Goal: Feedback & Contribution: Contribute content

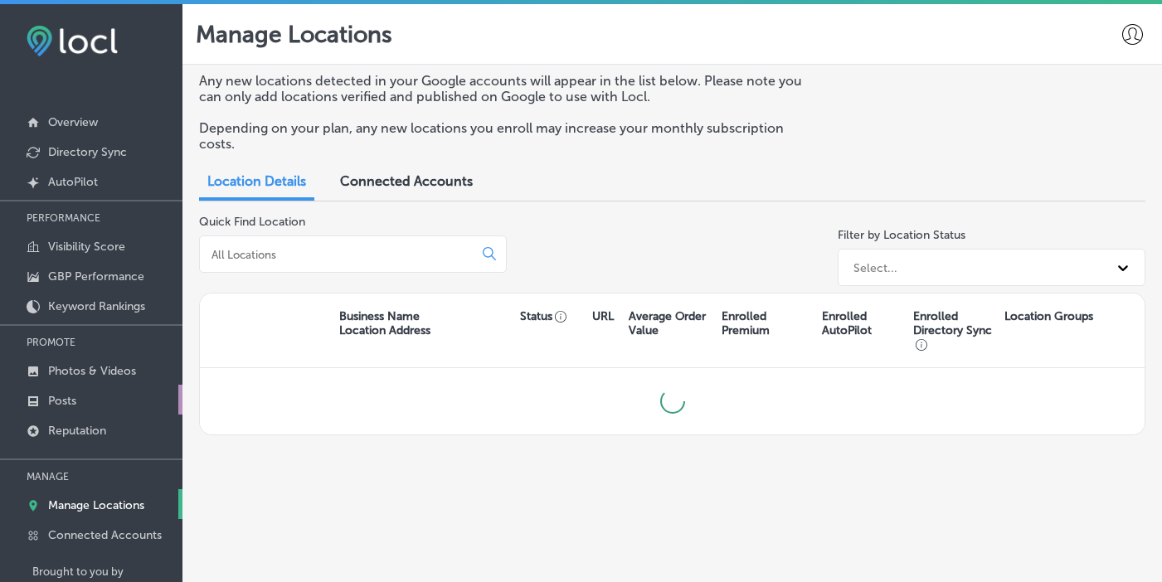
click at [63, 394] on p "Posts" at bounding box center [62, 401] width 28 height 14
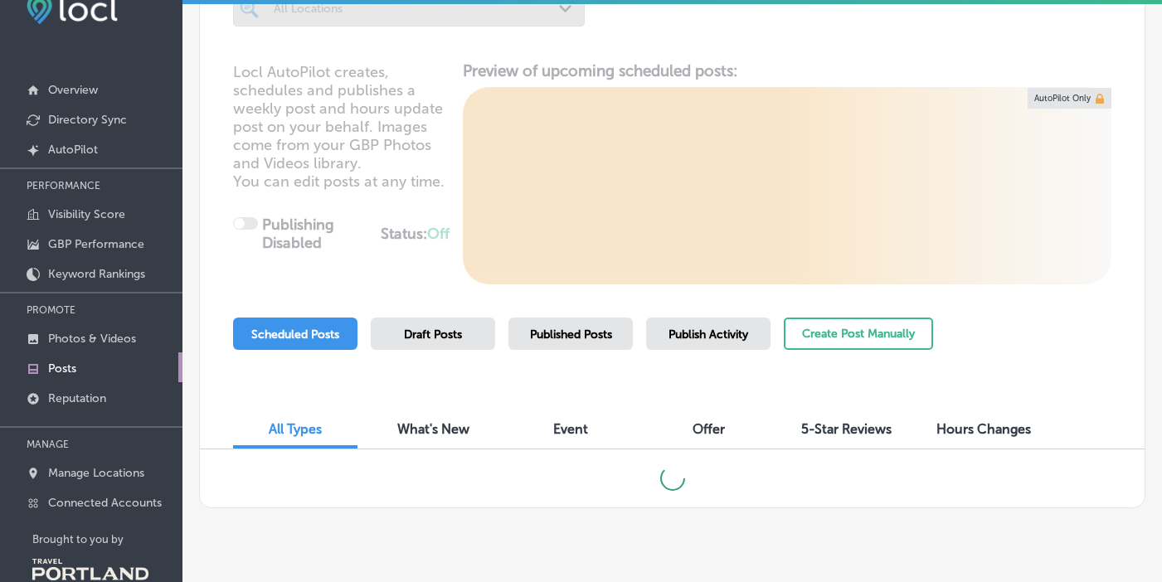
scroll to position [67, 0]
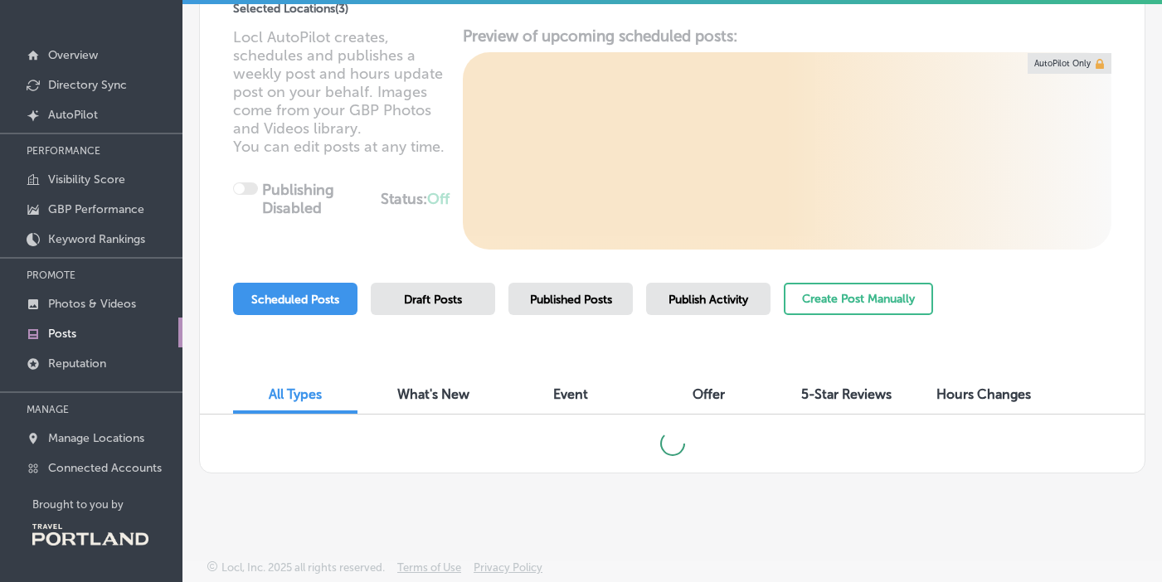
click at [309, 294] on span "Scheduled Posts" at bounding box center [295, 300] width 88 height 14
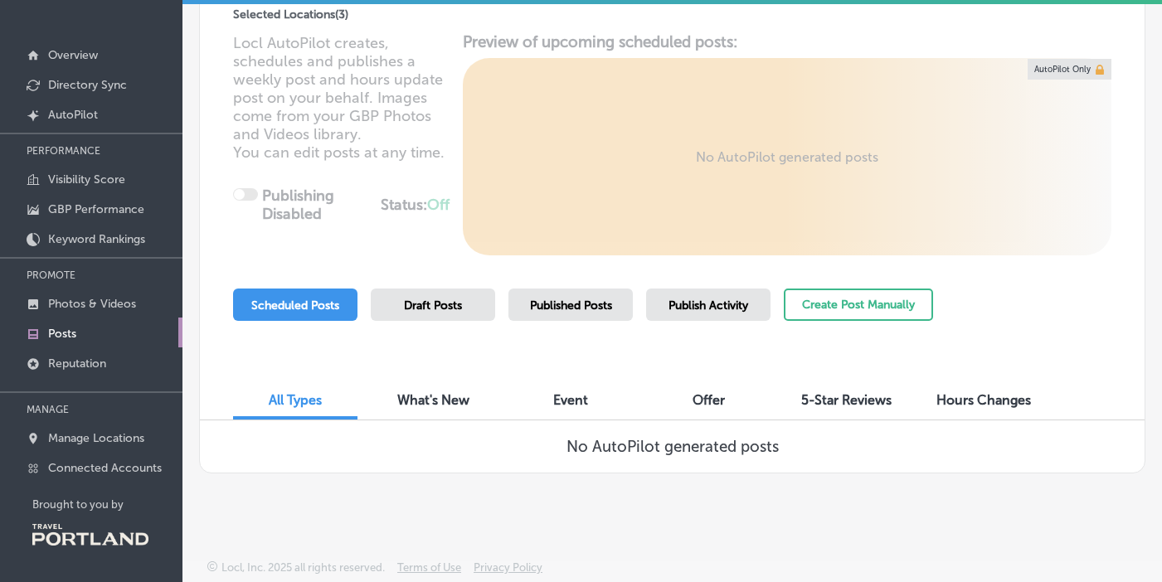
click at [441, 402] on span "What's New" at bounding box center [433, 400] width 72 height 16
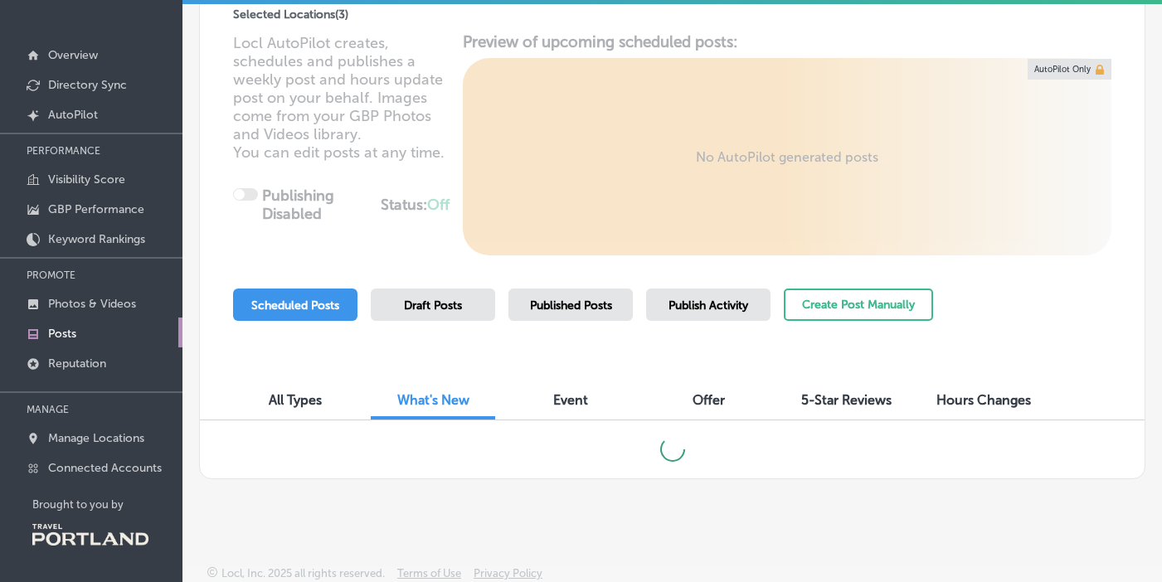
scroll to position [123, 0]
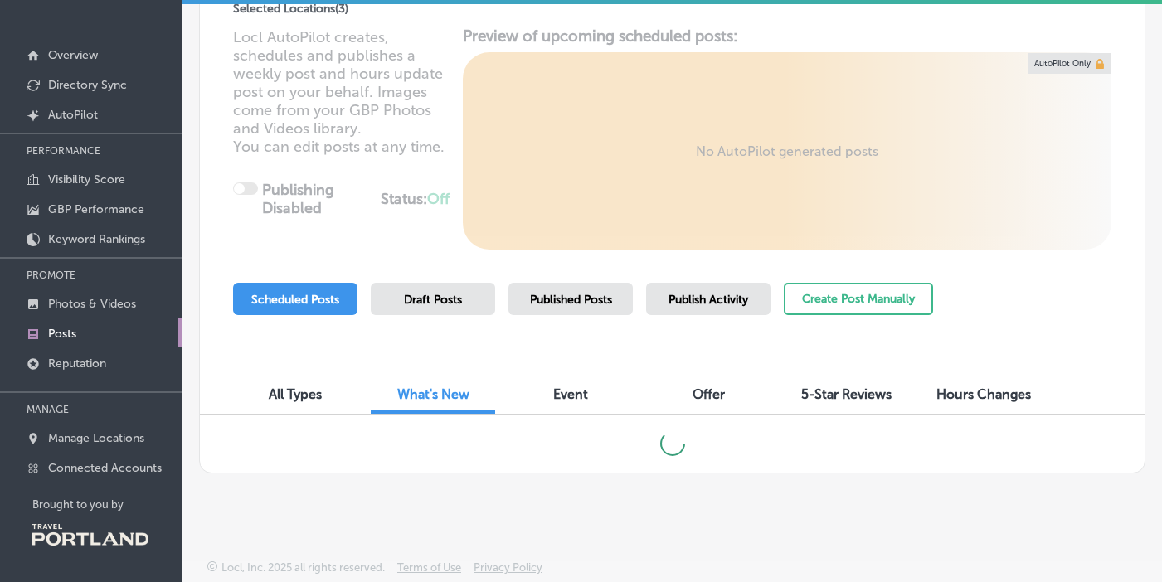
click at [291, 290] on div "Scheduled Posts" at bounding box center [295, 299] width 124 height 32
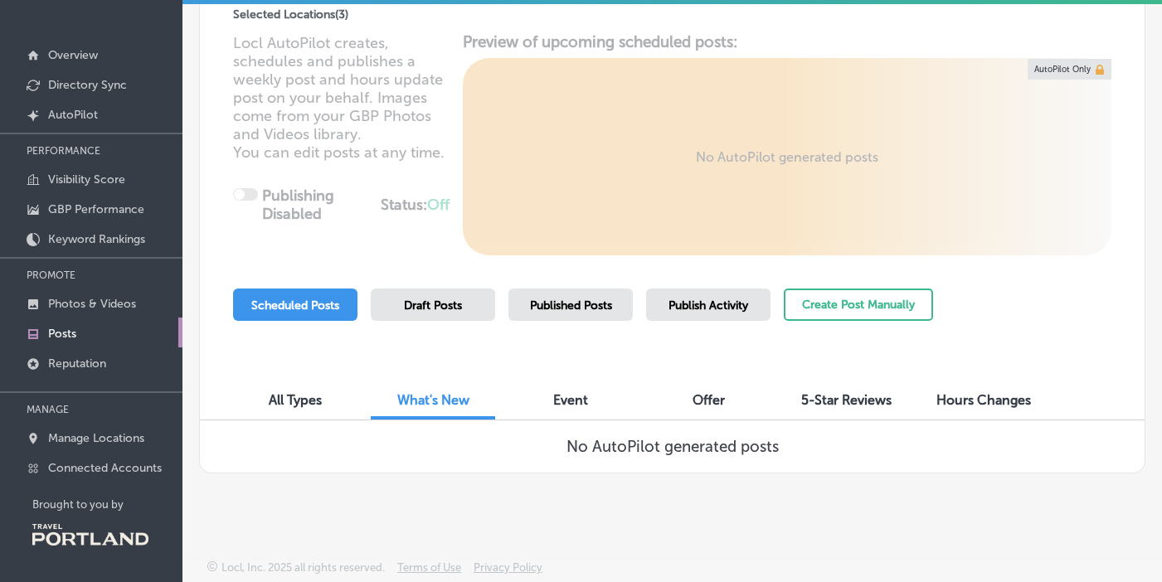
click at [303, 309] on span "Scheduled Posts" at bounding box center [295, 305] width 88 height 14
click at [294, 400] on span "All Types" at bounding box center [295, 400] width 53 height 16
click at [122, 292] on link "Photos & Videos" at bounding box center [91, 303] width 182 height 30
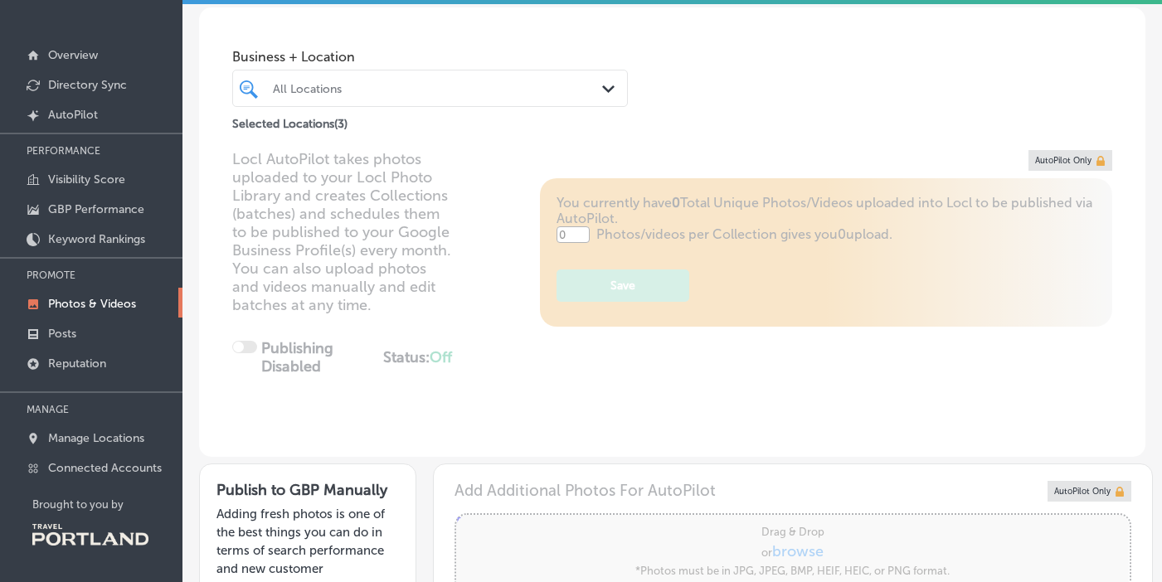
type input "5"
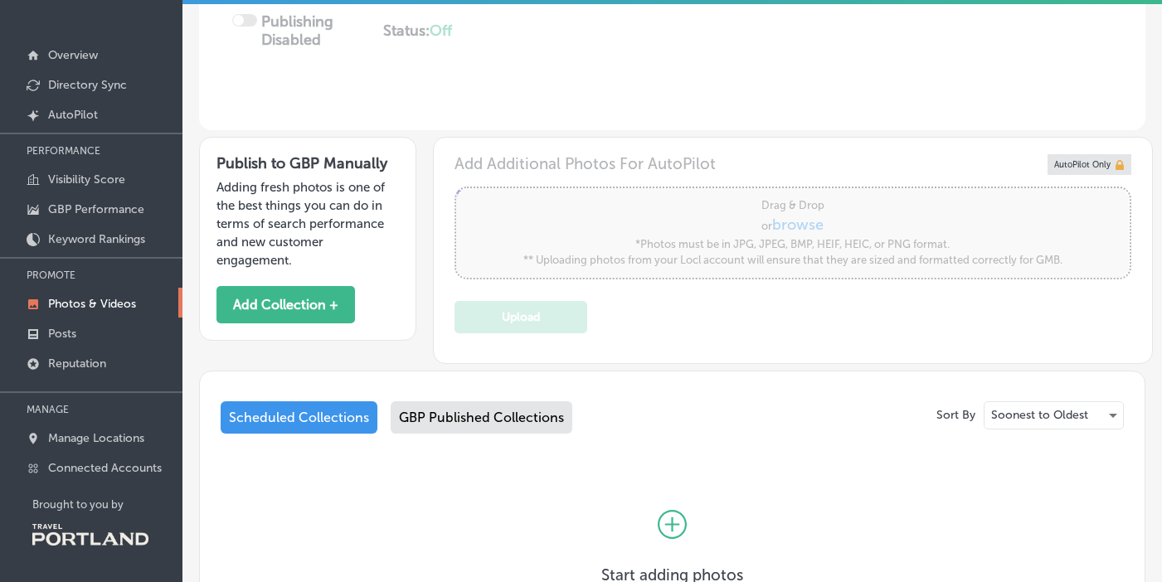
scroll to position [240, 0]
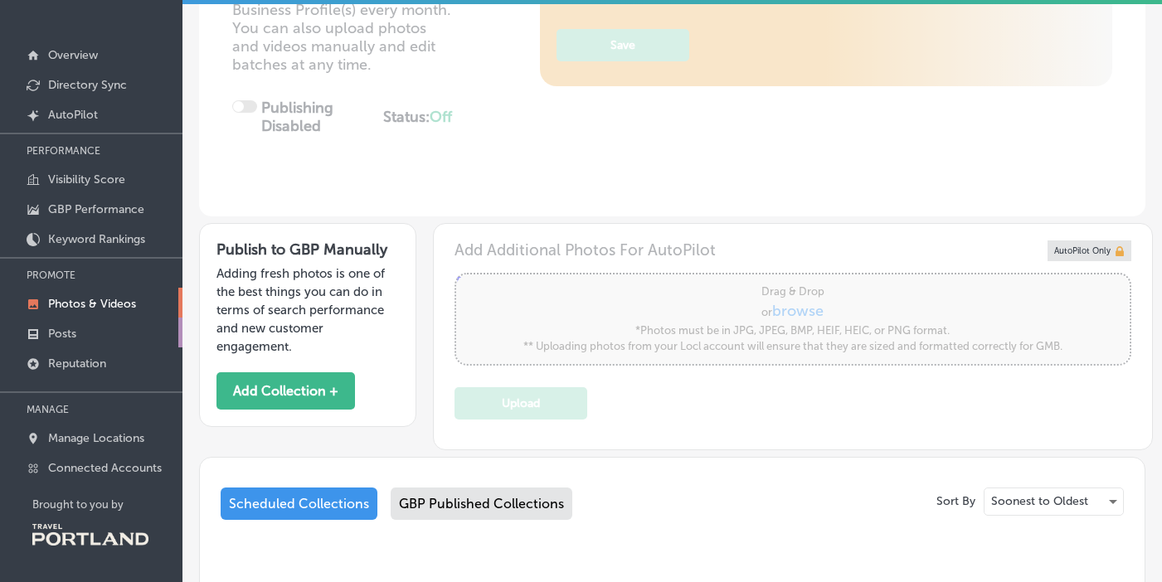
click at [65, 332] on p "Posts" at bounding box center [62, 334] width 28 height 14
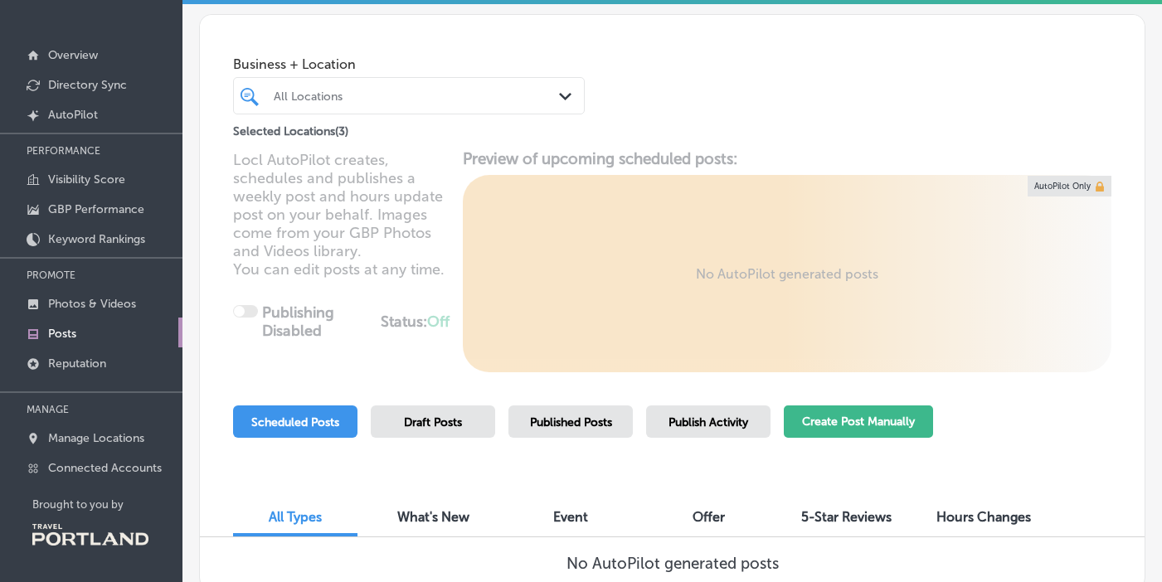
click at [818, 419] on button "Create Post Manually" at bounding box center [858, 421] width 149 height 32
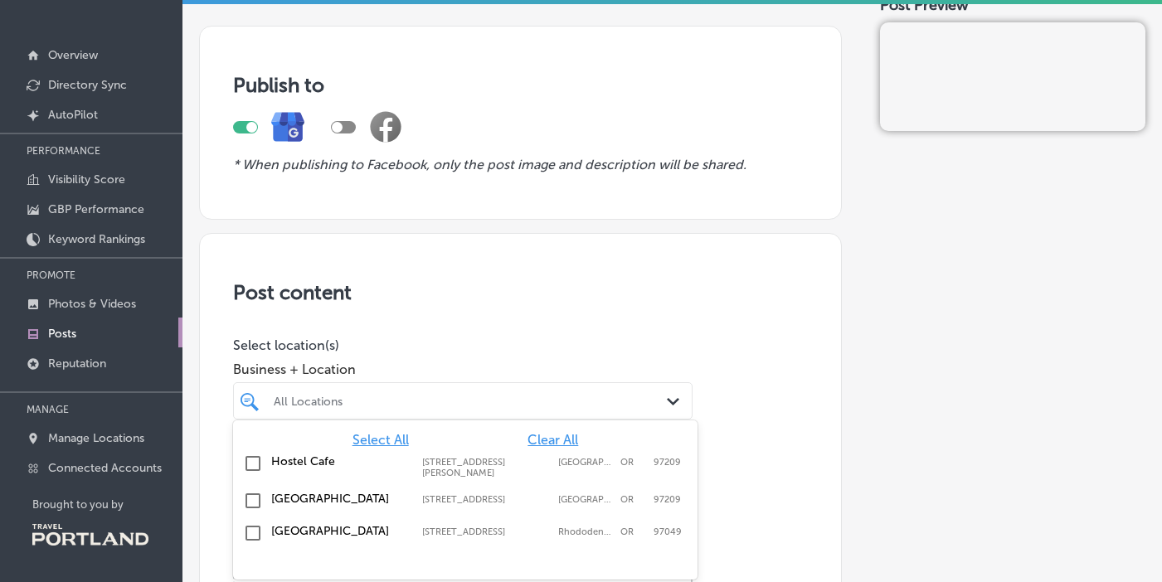
click at [544, 420] on div "option focused, 1 of 4. 4 results available. Use Up and Down to choose options,…" at bounding box center [462, 400] width 459 height 37
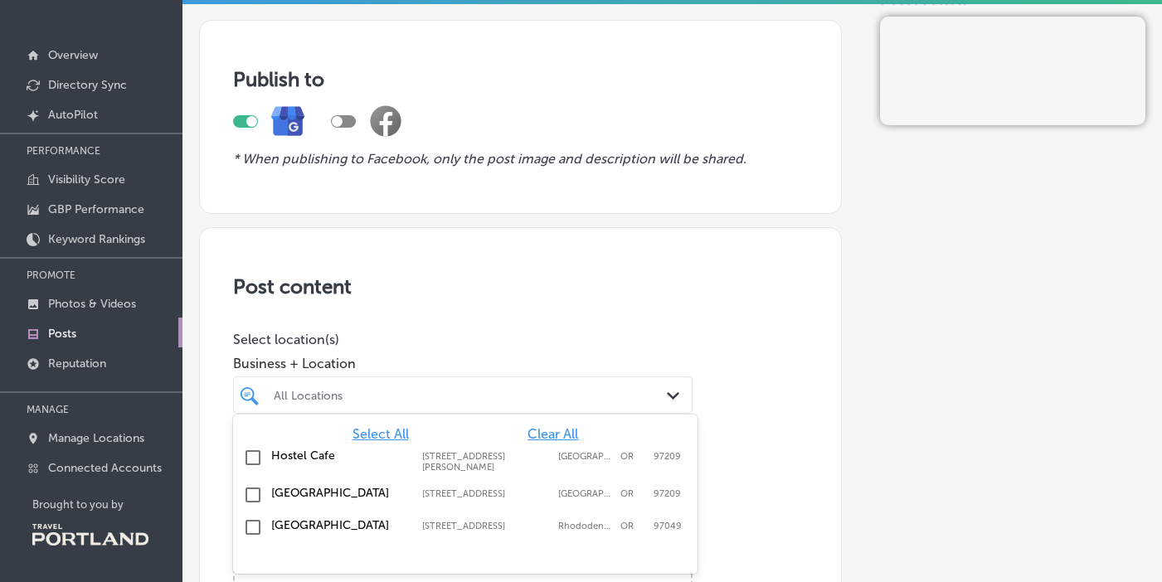
scroll to position [33, 0]
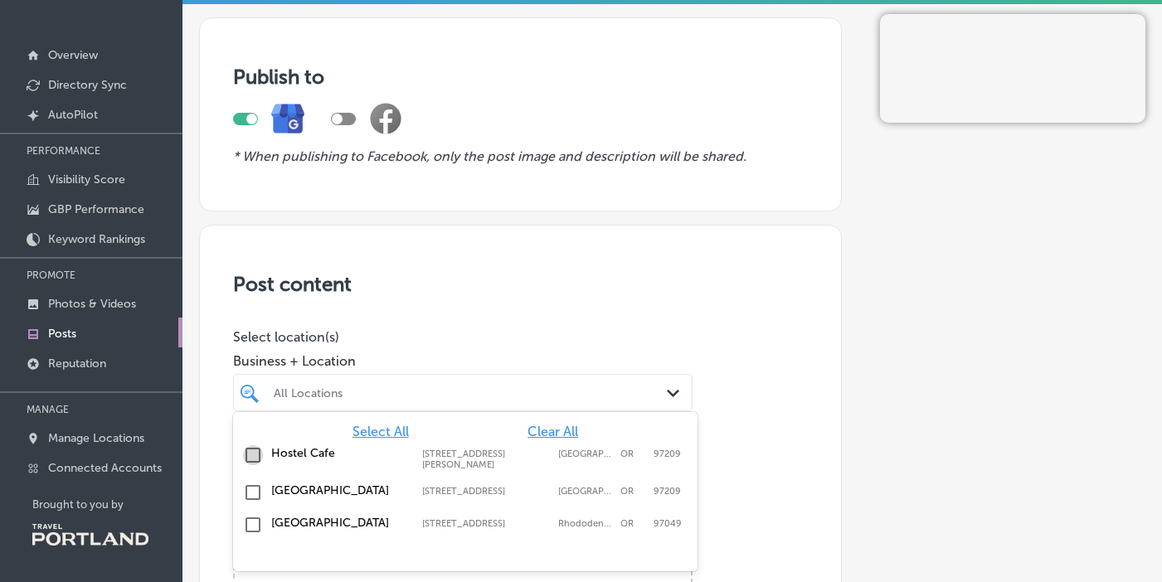
click at [250, 449] on input "checkbox" at bounding box center [253, 455] width 20 height 20
click at [246, 449] on input "checkbox" at bounding box center [253, 493] width 20 height 20
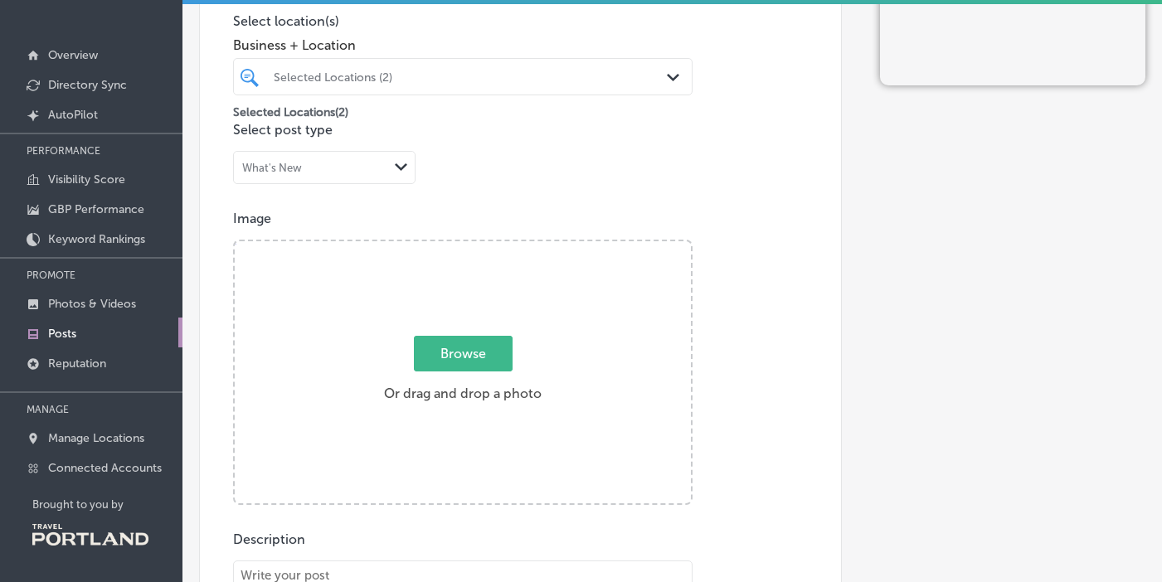
scroll to position [352, 0]
click at [326, 167] on div "What's New" at bounding box center [311, 166] width 154 height 16
click at [294, 221] on div "Event" at bounding box center [324, 228] width 181 height 29
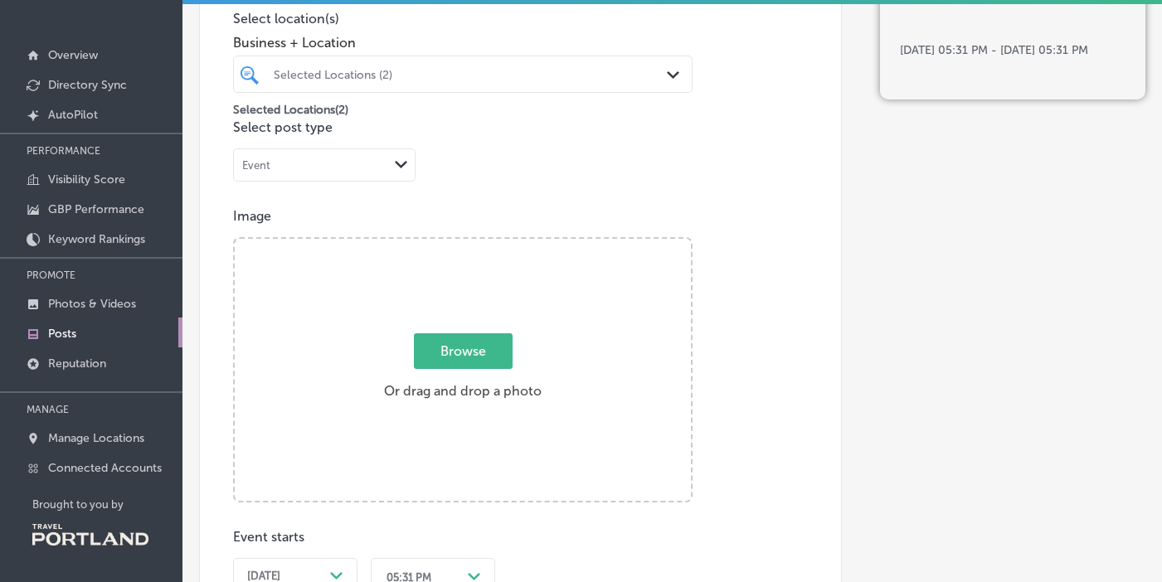
click at [488, 356] on span "Browse" at bounding box center [463, 351] width 99 height 36
click at [488, 244] on input "Browse Or drag and drop a photo" at bounding box center [463, 241] width 456 height 5
type input "C:\fakepath\Timbers & Thorns Flyer 2024.jpg"
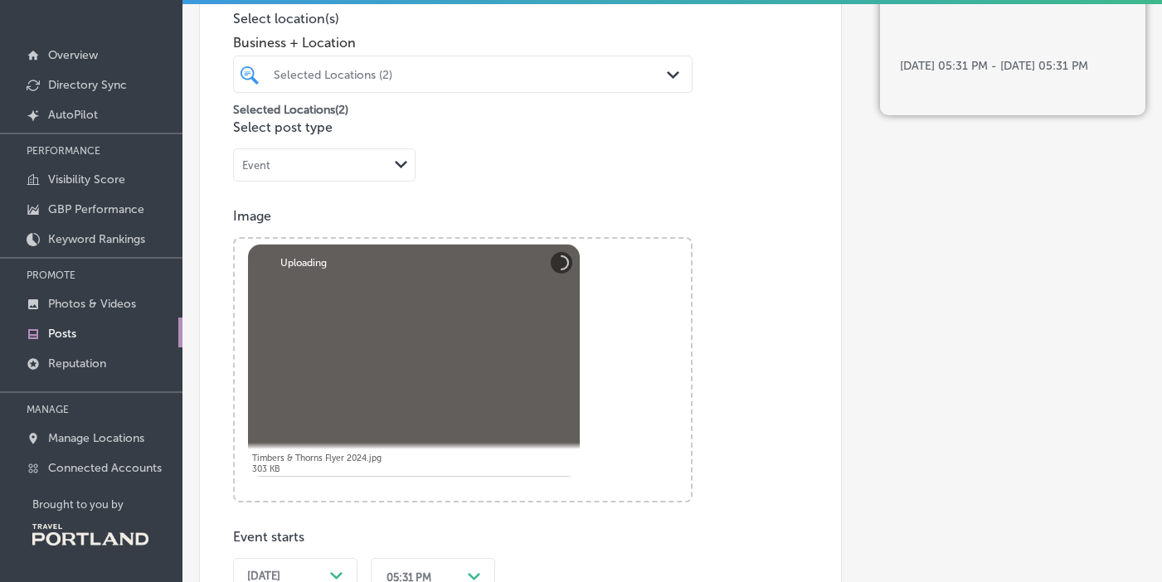
scroll to position [781, 0]
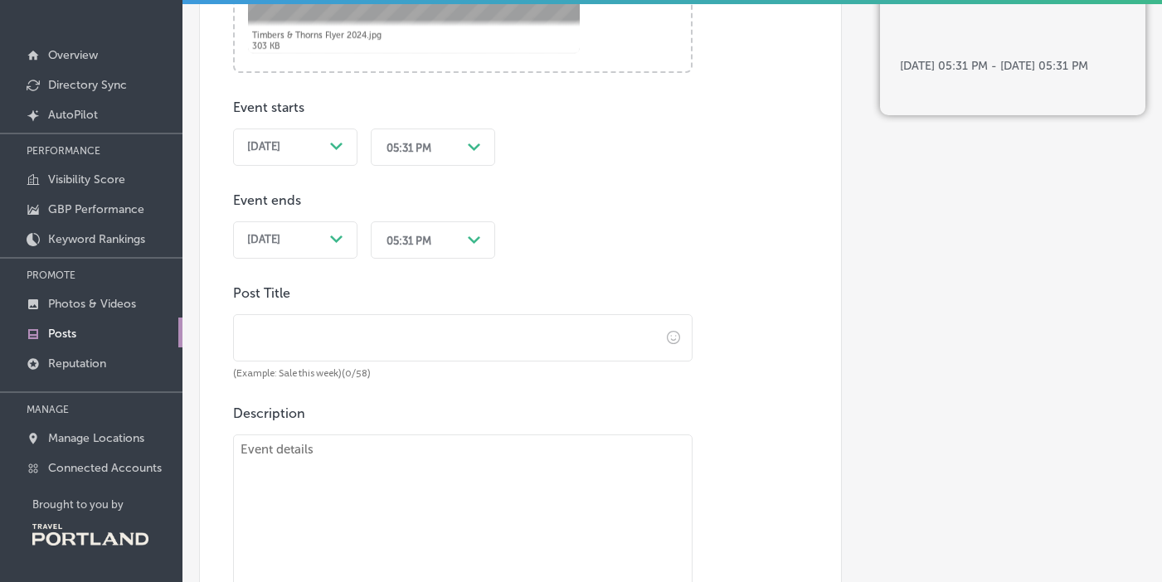
click at [280, 141] on span "[DATE]" at bounding box center [263, 146] width 33 height 13
click at [393, 148] on div "05:31 PM" at bounding box center [408, 147] width 45 height 12
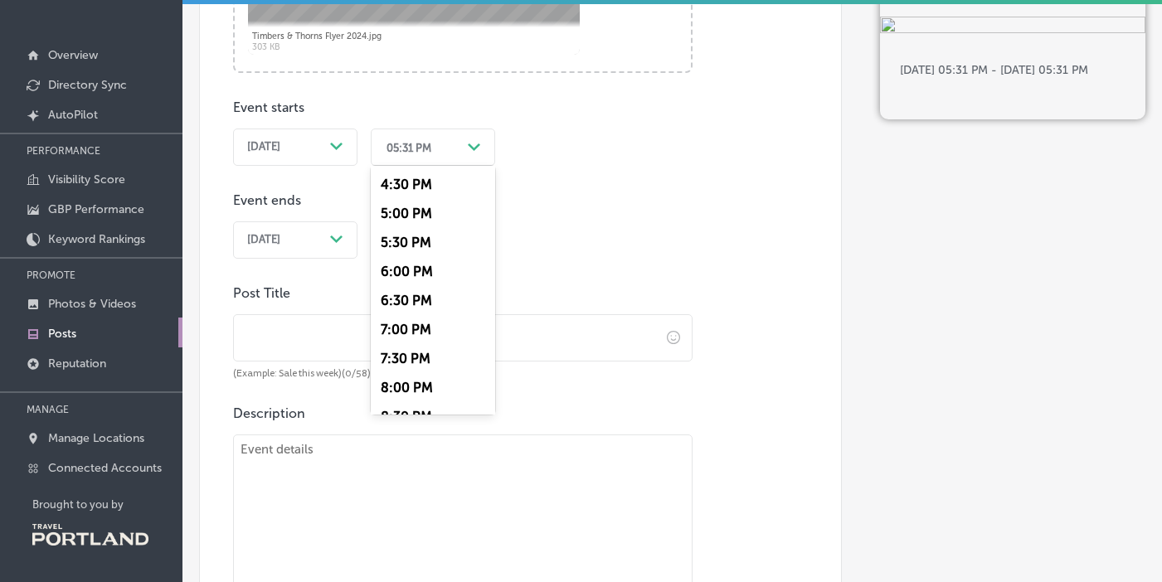
scroll to position [935, 0]
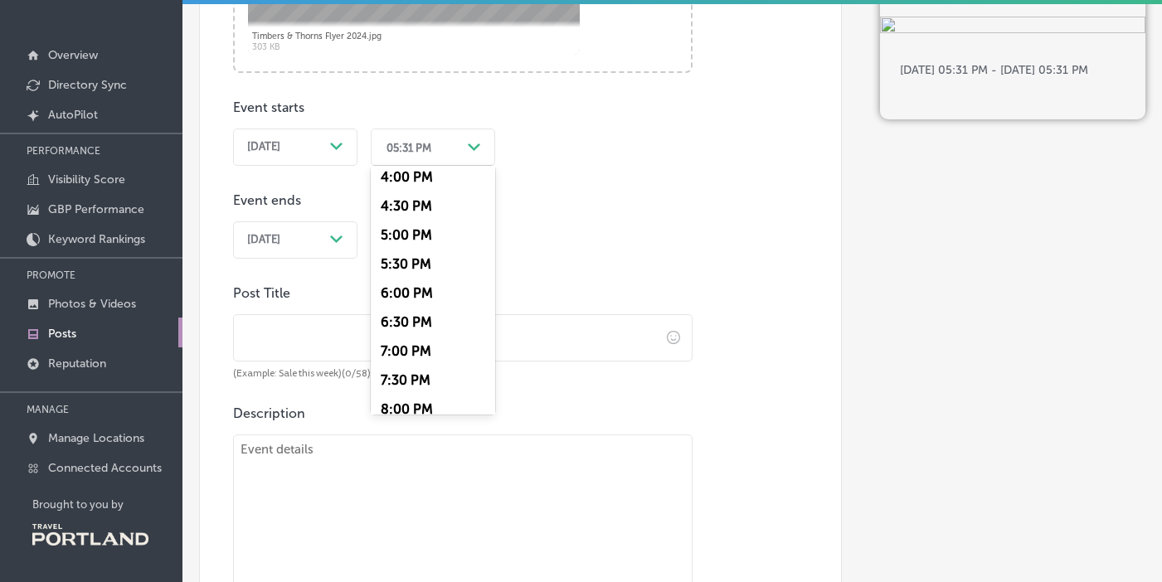
click at [425, 210] on div "4:30 PM" at bounding box center [433, 206] width 124 height 29
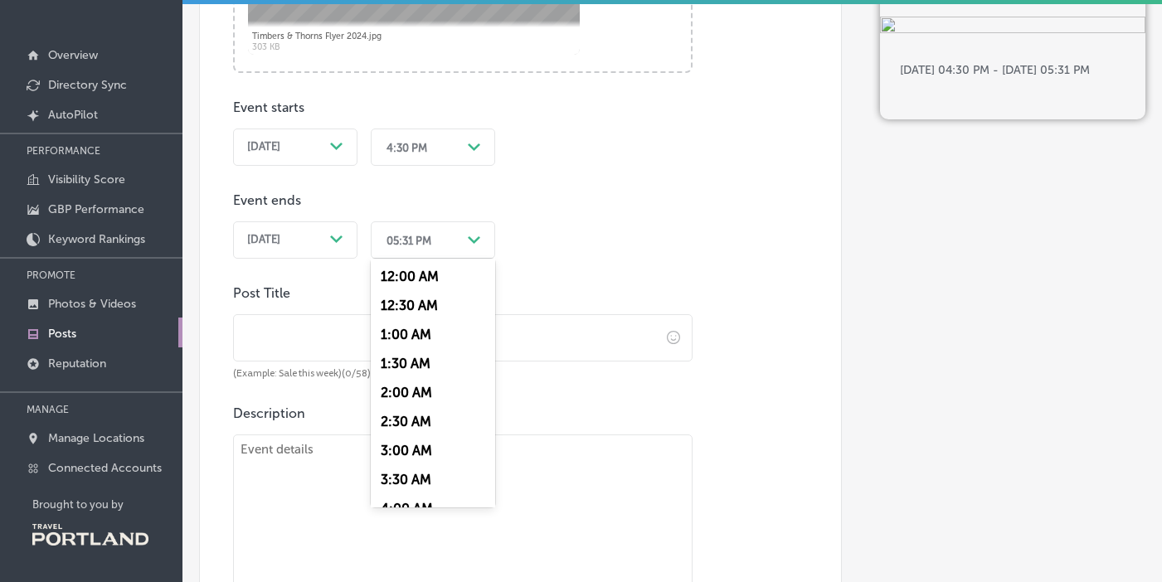
click at [441, 248] on div "05:31 PM" at bounding box center [419, 240] width 83 height 26
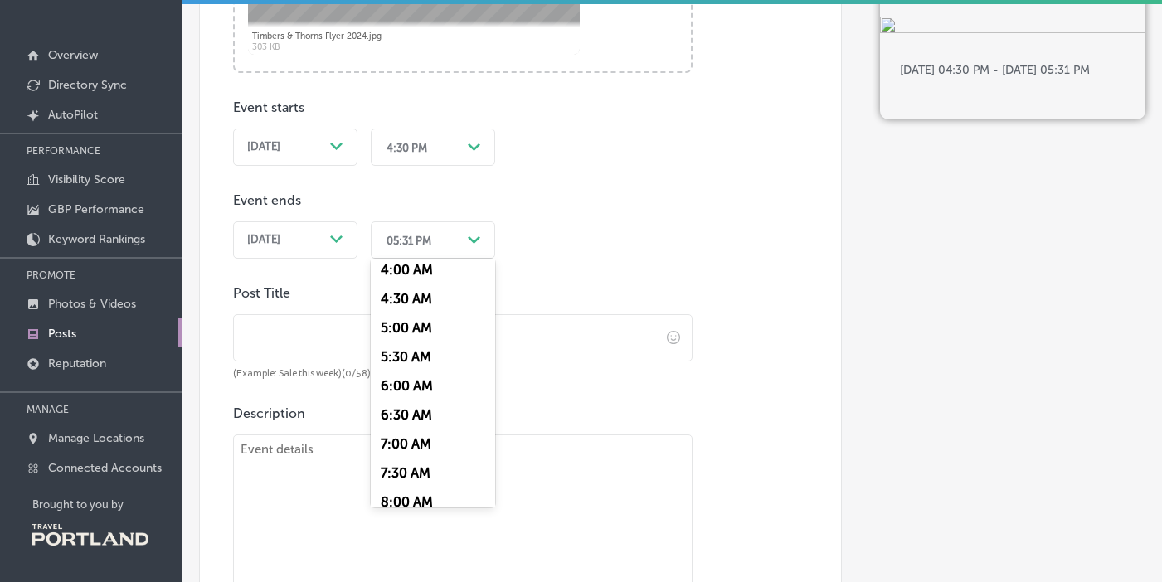
scroll to position [264, 0]
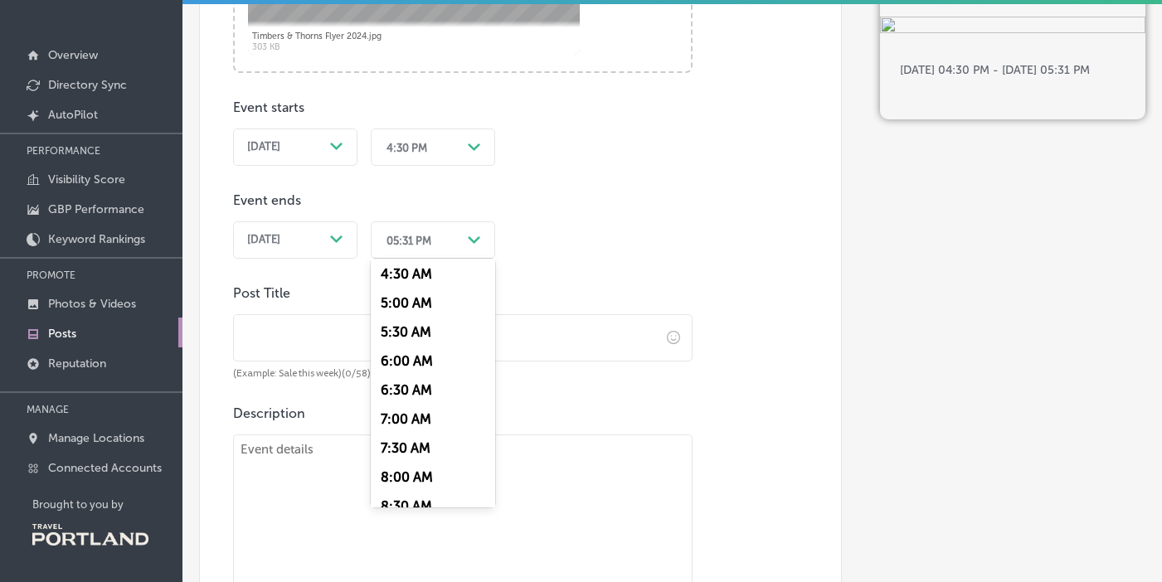
click at [433, 394] on div "6:30 AM" at bounding box center [433, 390] width 124 height 29
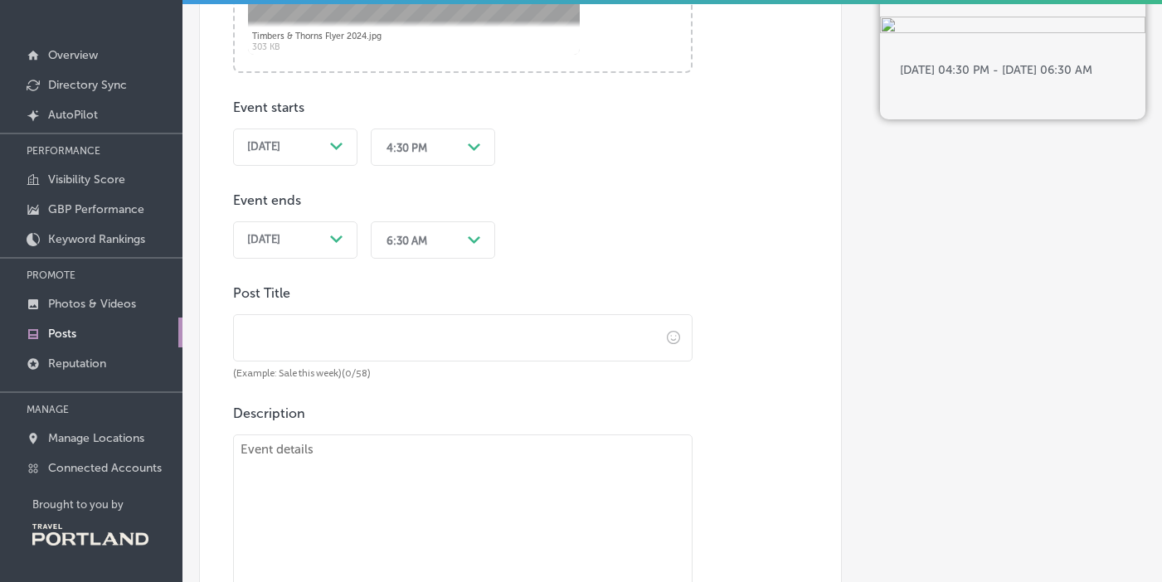
click at [425, 326] on input "text" at bounding box center [447, 338] width 426 height 46
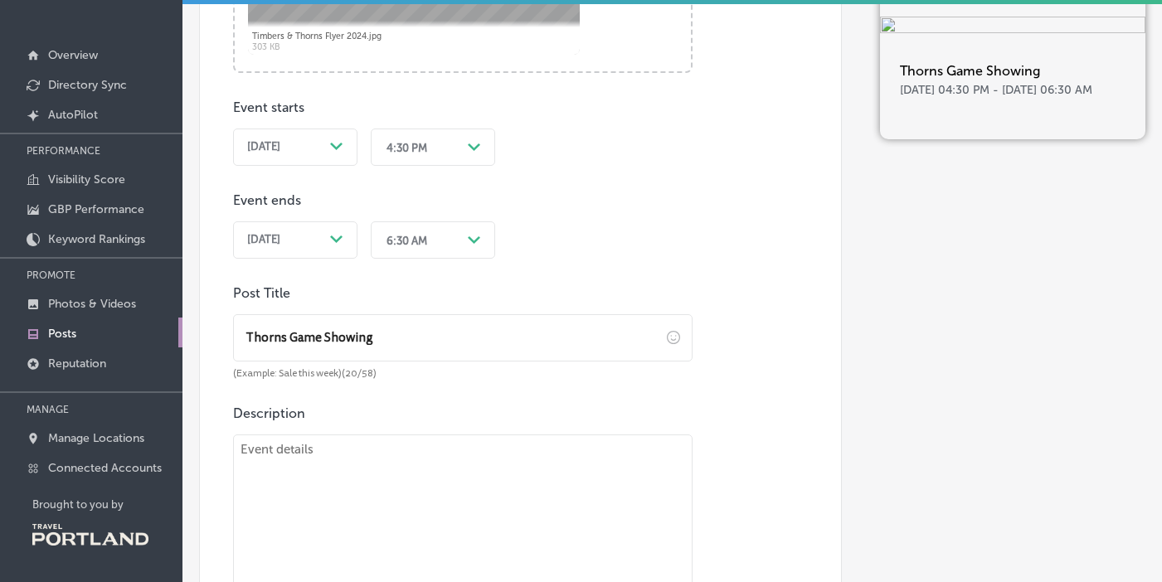
type input "Thorns Game Showing"
click at [418, 449] on textarea at bounding box center [462, 550] width 459 height 232
paste textarea "Join us [DATE] at 4:30 for the Thorns away game! Whether you’re looking for a g…"
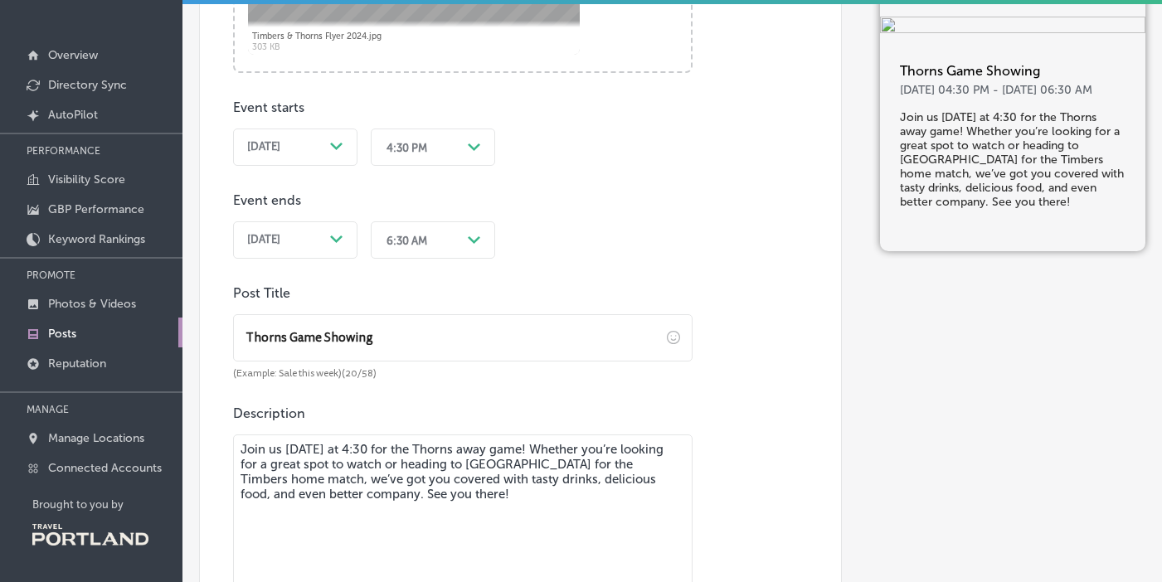
type textarea "Join us [DATE] at 4:30 for the Thorns away game! Whether you’re looking for a g…"
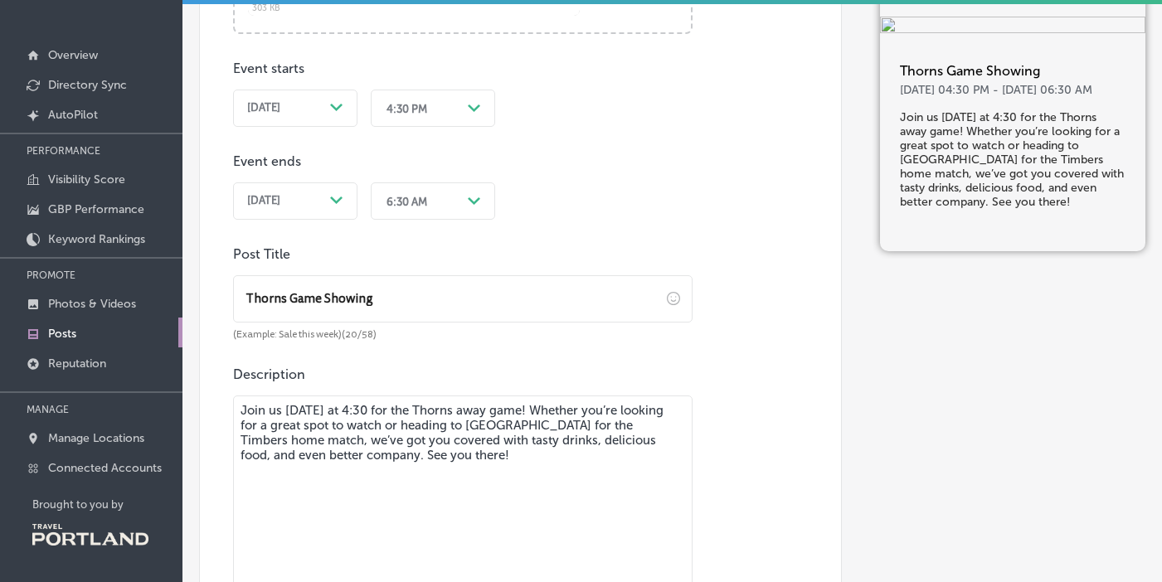
drag, startPoint x: 420, startPoint y: 303, endPoint x: 207, endPoint y: 280, distance: 214.3
click at [206, 280] on div "Post content Select location(s) Business + Location Selected Locations (2) Path…" at bounding box center [520, 116] width 643 height 1356
paste input "Drinks, Food & Thorns Action — 4:30 [DATE]!"
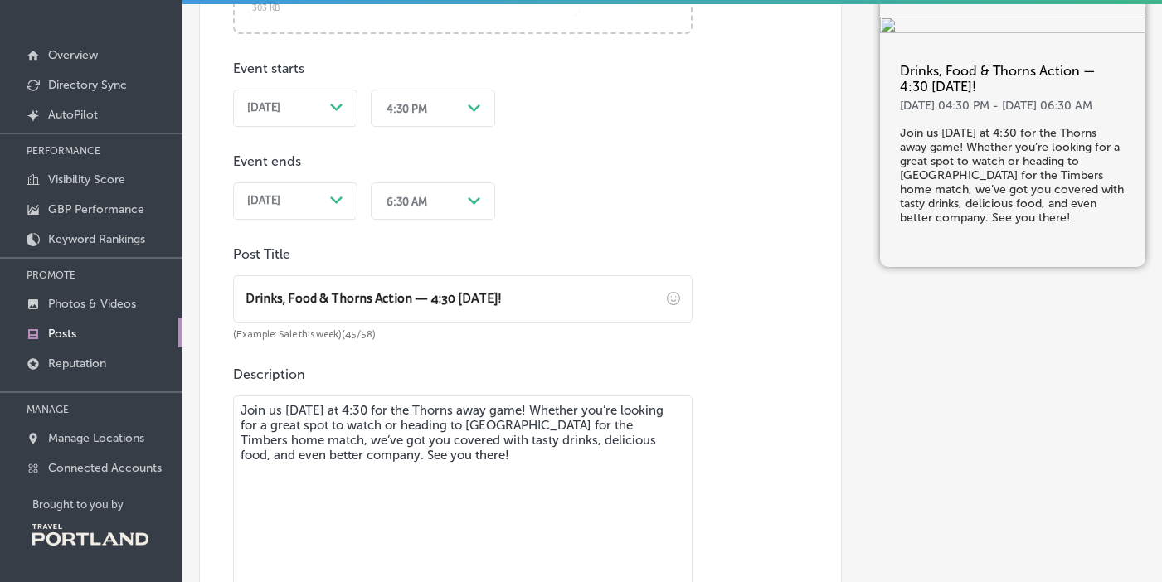
type input "Drinks, Food & Thorns Action — 4:30 [DATE]!"
click at [452, 211] on div "6:30 AM" at bounding box center [419, 201] width 83 height 26
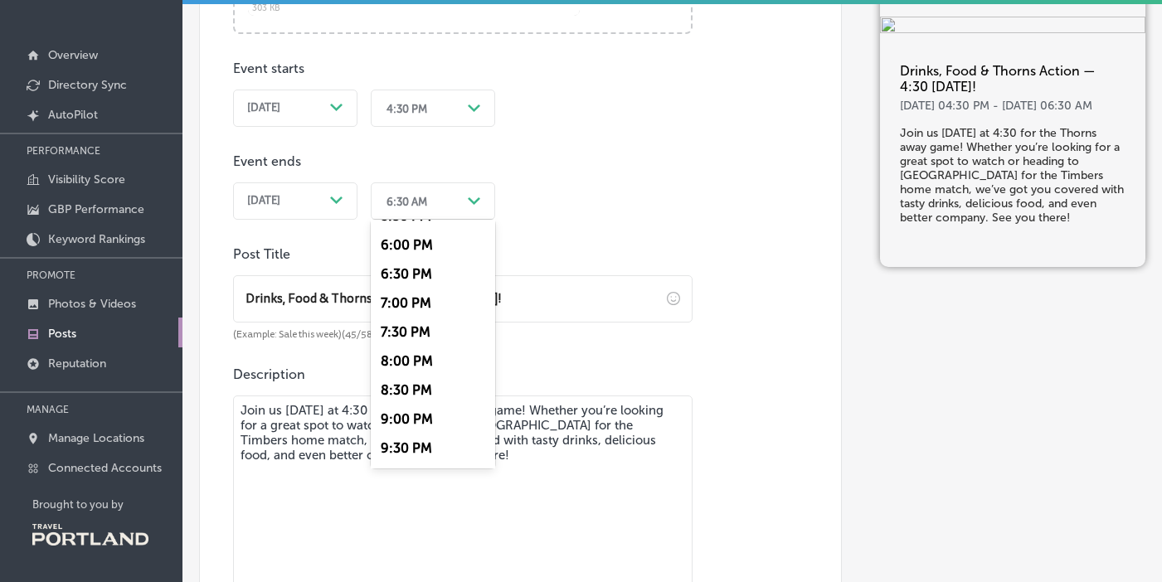
scroll to position [1029, 0]
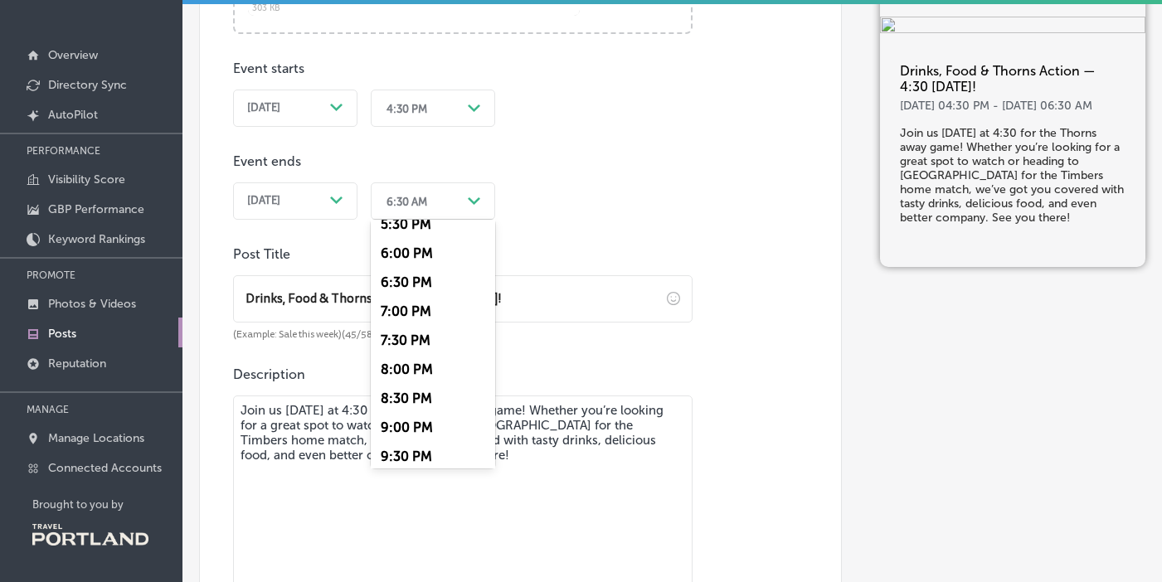
click at [449, 284] on div "6:30 PM" at bounding box center [433, 282] width 124 height 29
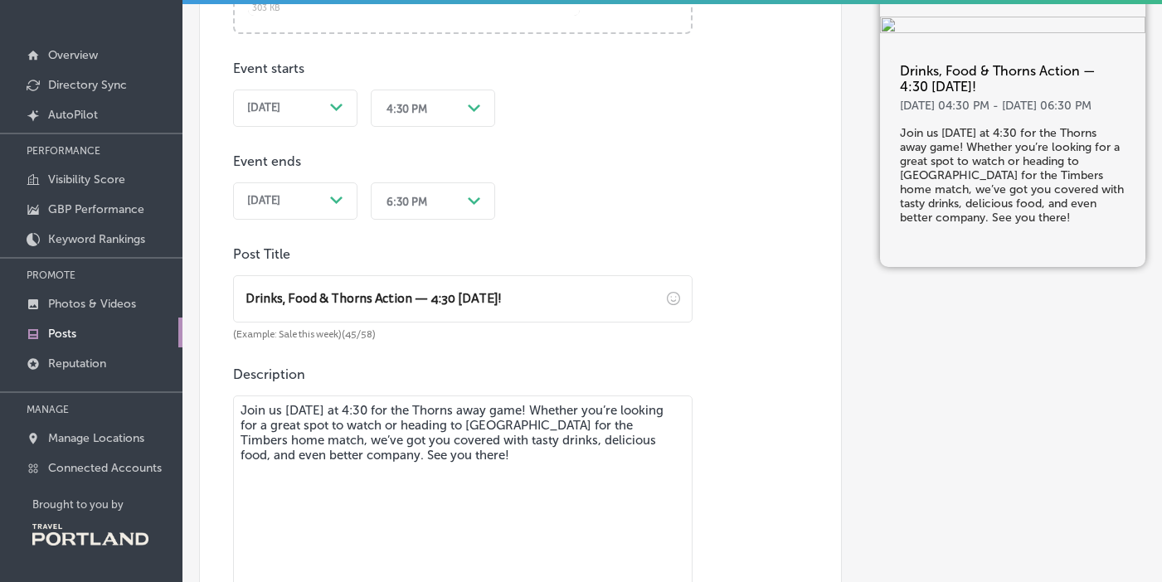
click at [594, 170] on div "Event starts [DATE] Path Created with Sketch. 4:30 PM Path Created with Sketch.…" at bounding box center [462, 127] width 459 height 186
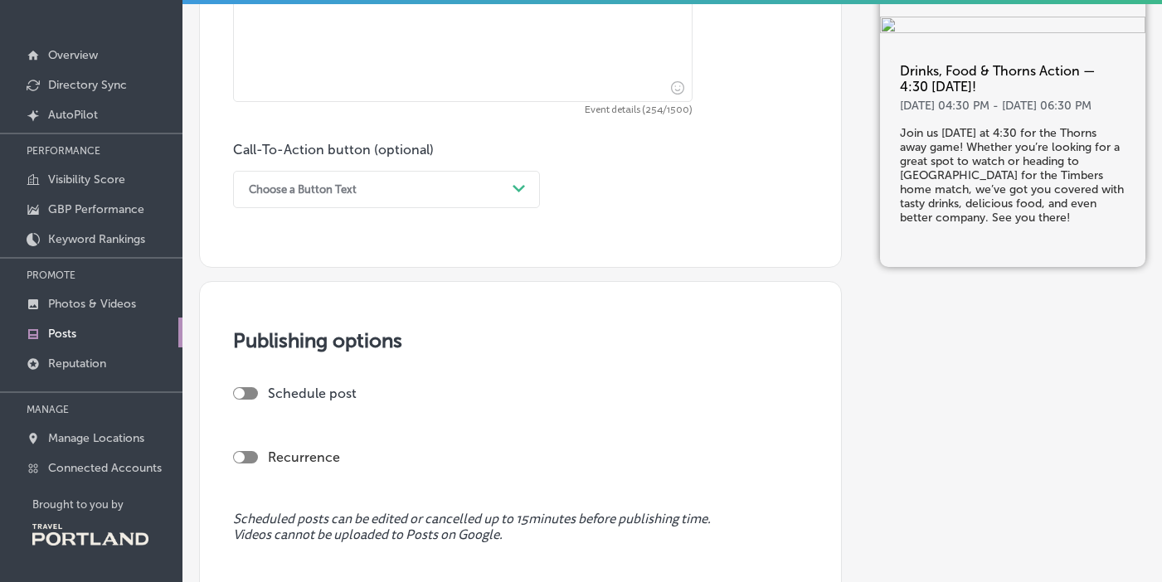
scroll to position [1424, 0]
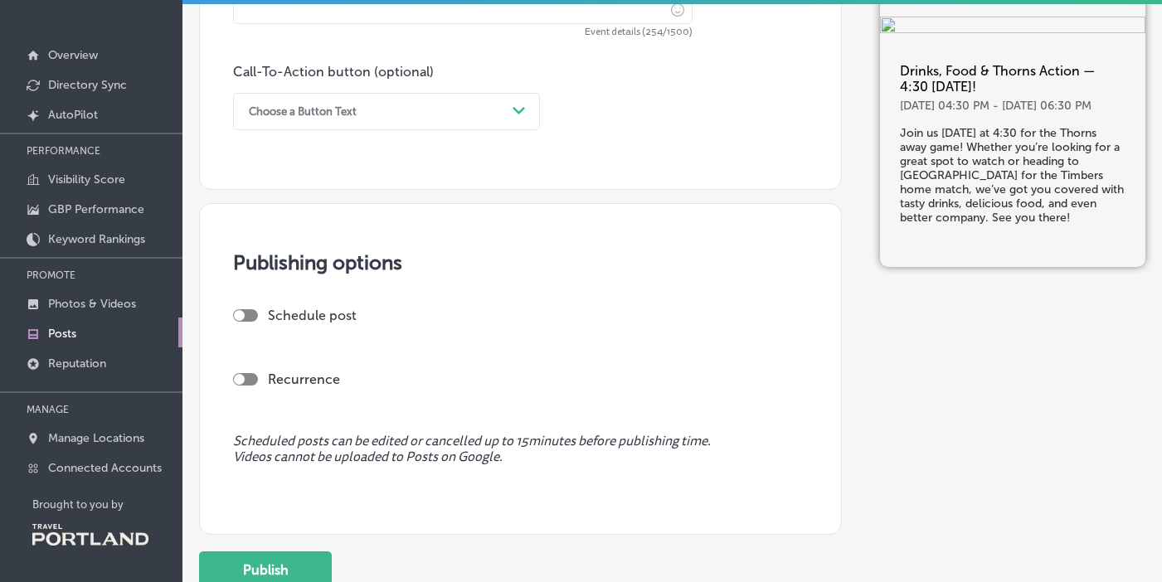
click at [241, 315] on div at bounding box center [239, 315] width 11 height 11
checkbox input "true"
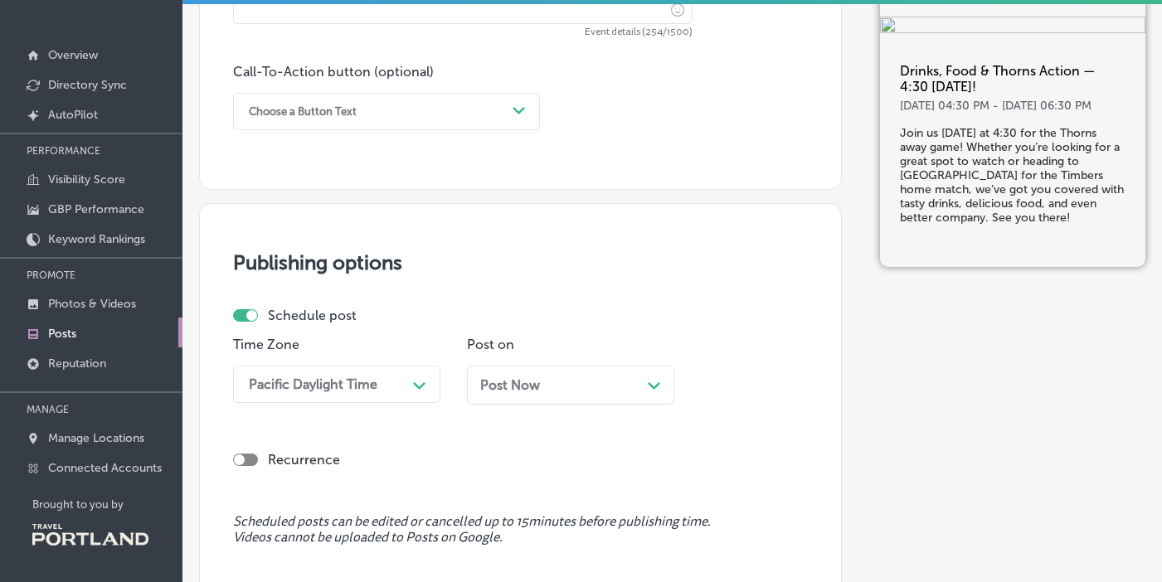
click at [434, 114] on div "Choose a Button Text" at bounding box center [372, 112] width 265 height 26
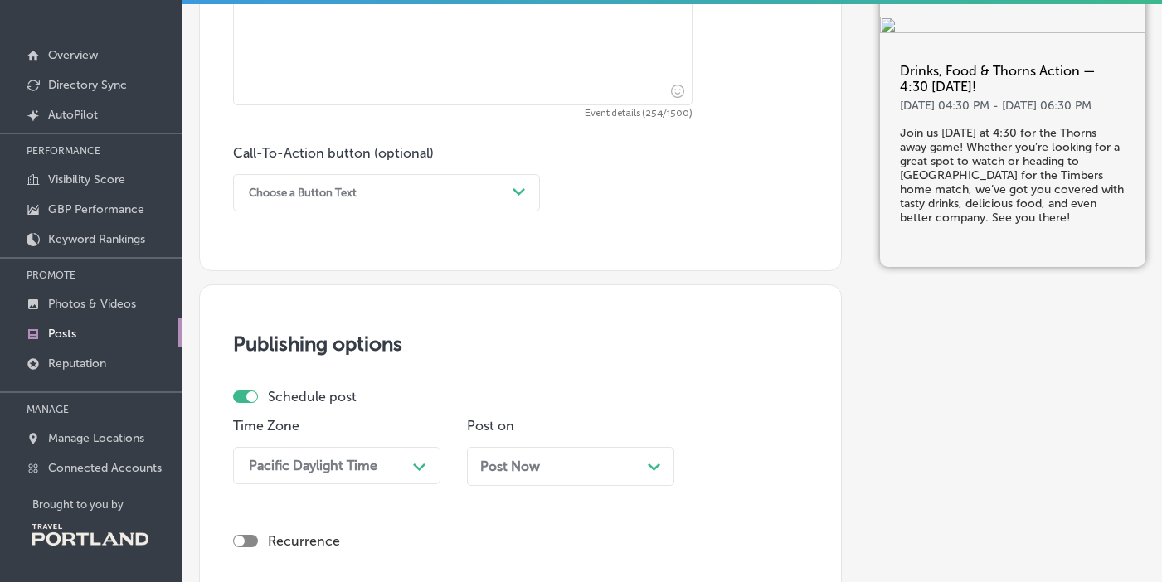
scroll to position [1634, 0]
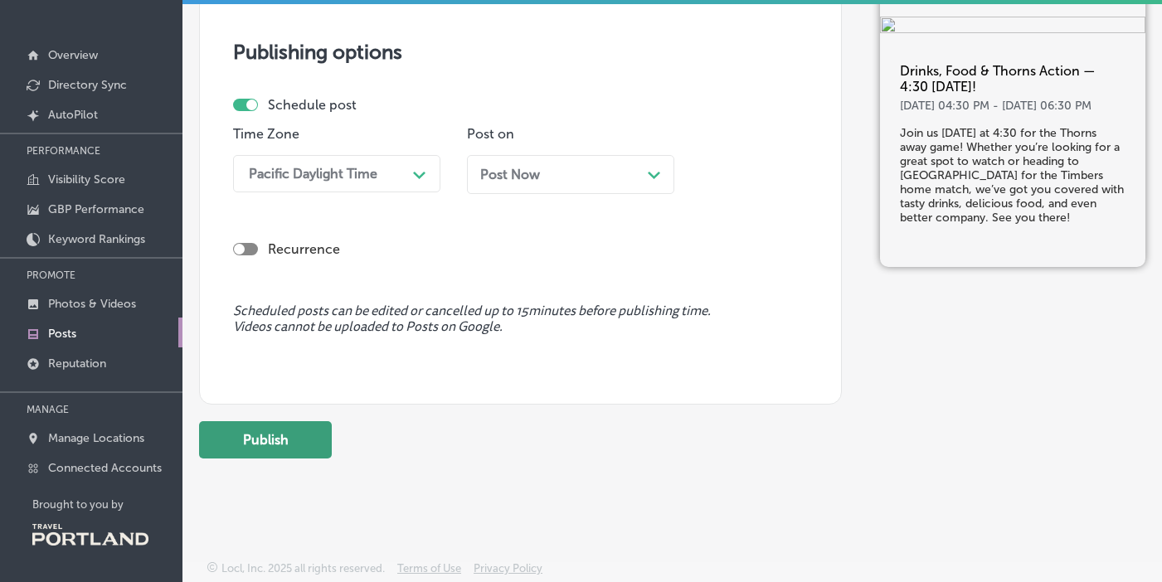
click at [276, 441] on button "Publish" at bounding box center [265, 439] width 133 height 37
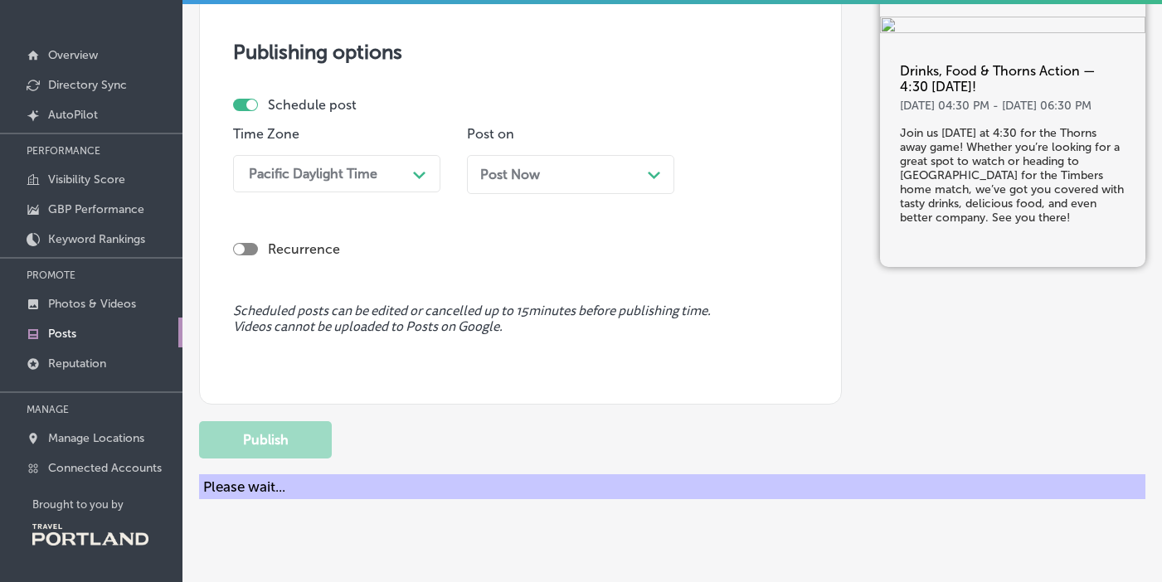
scroll to position [0, 0]
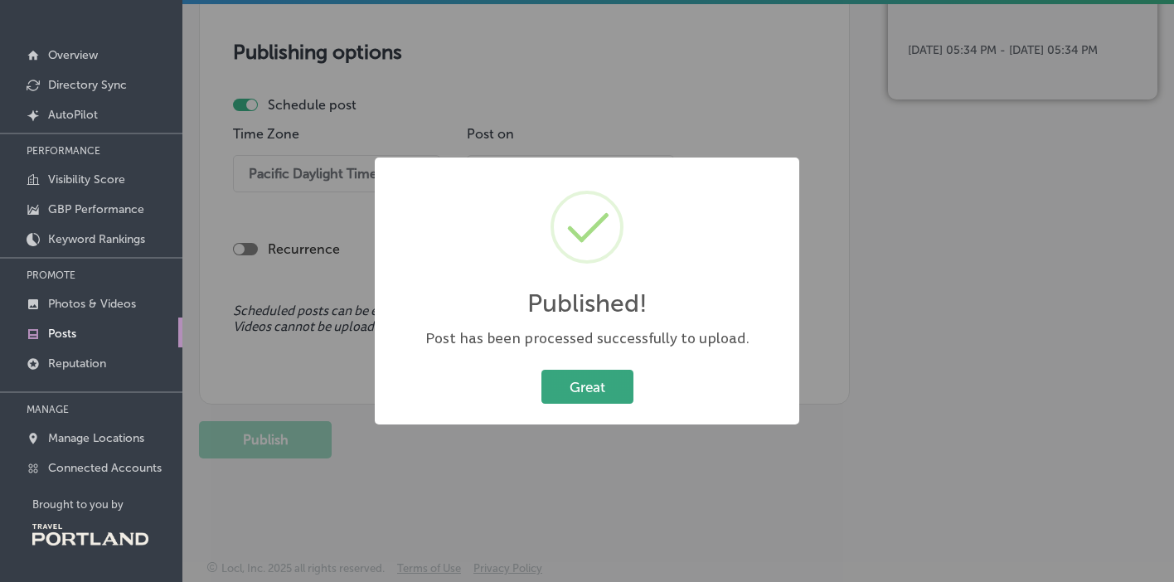
click at [590, 388] on button "Great" at bounding box center [587, 387] width 92 height 34
